Goal: Use online tool/utility: Utilize a website feature to perform a specific function

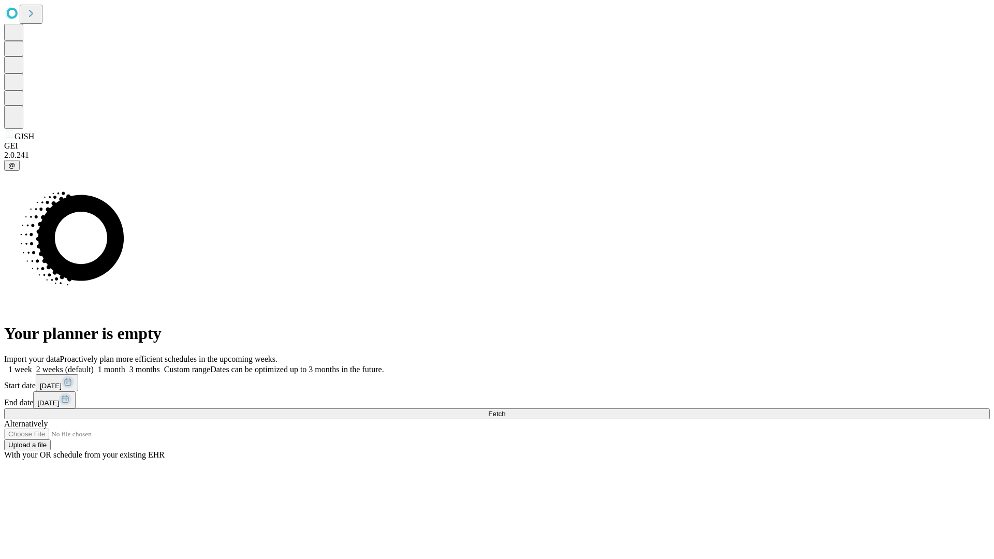
click at [505, 410] on span "Fetch" at bounding box center [496, 414] width 17 height 8
